Goal: Task Accomplishment & Management: Manage account settings

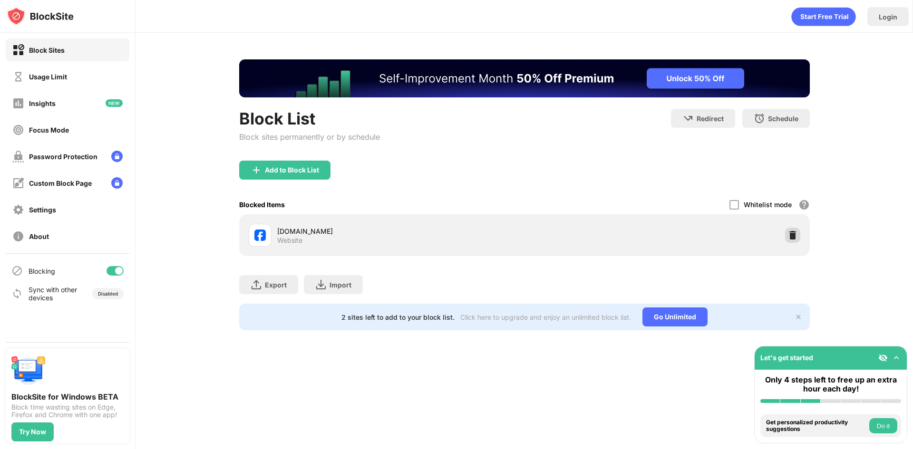
click at [798, 235] on div at bounding box center [792, 235] width 15 height 15
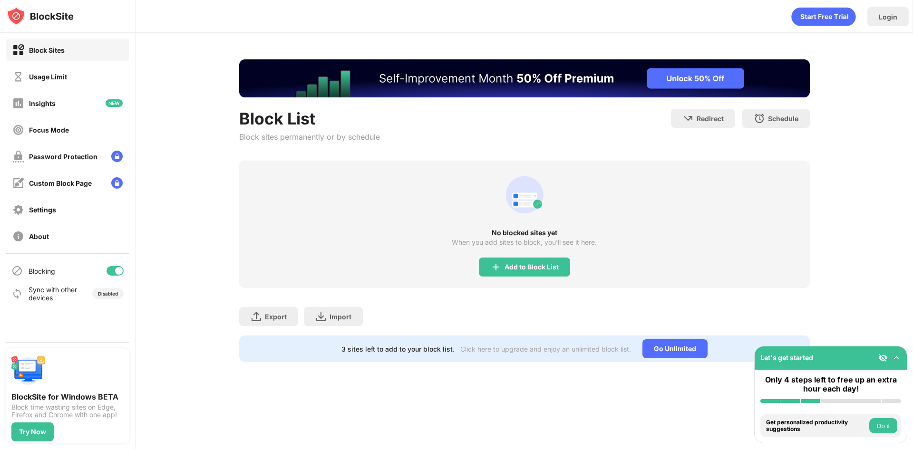
click at [565, 181] on div "No blocked sites yet When you add sites to block, you’ll see it here. Add to Bl…" at bounding box center [524, 224] width 570 height 127
